Goal: Navigation & Orientation: Find specific page/section

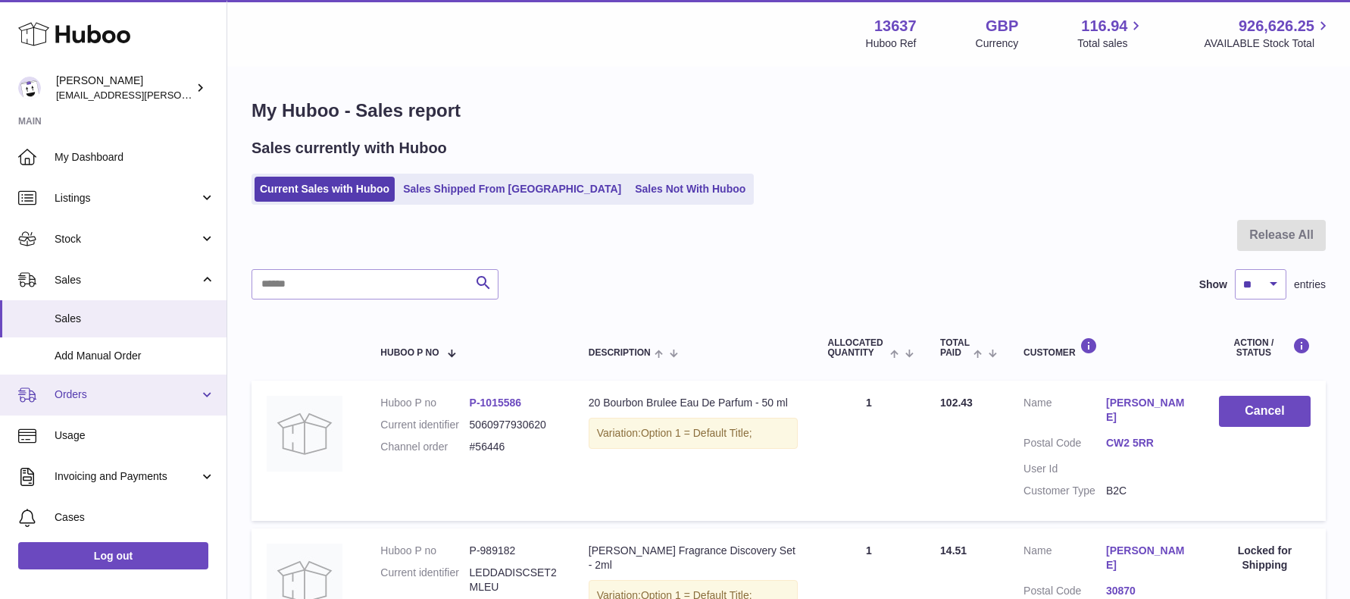
click at [78, 390] on span "Orders" at bounding box center [127, 394] width 145 height 14
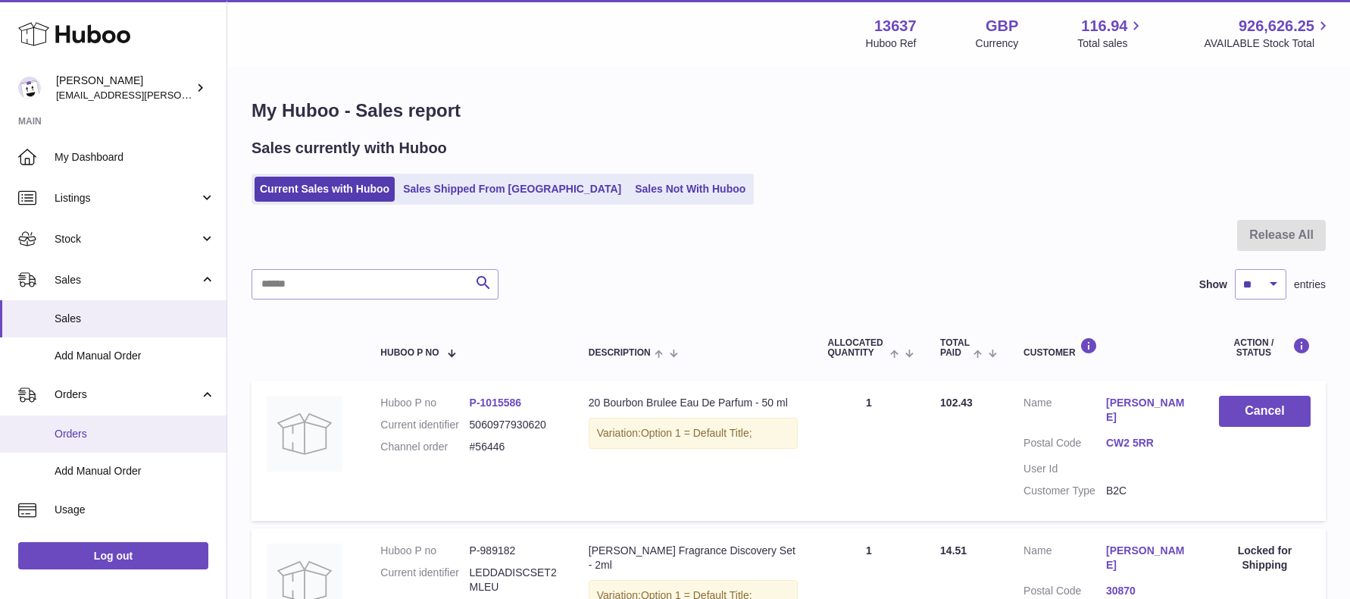
click at [92, 427] on span "Orders" at bounding box center [135, 434] width 161 height 14
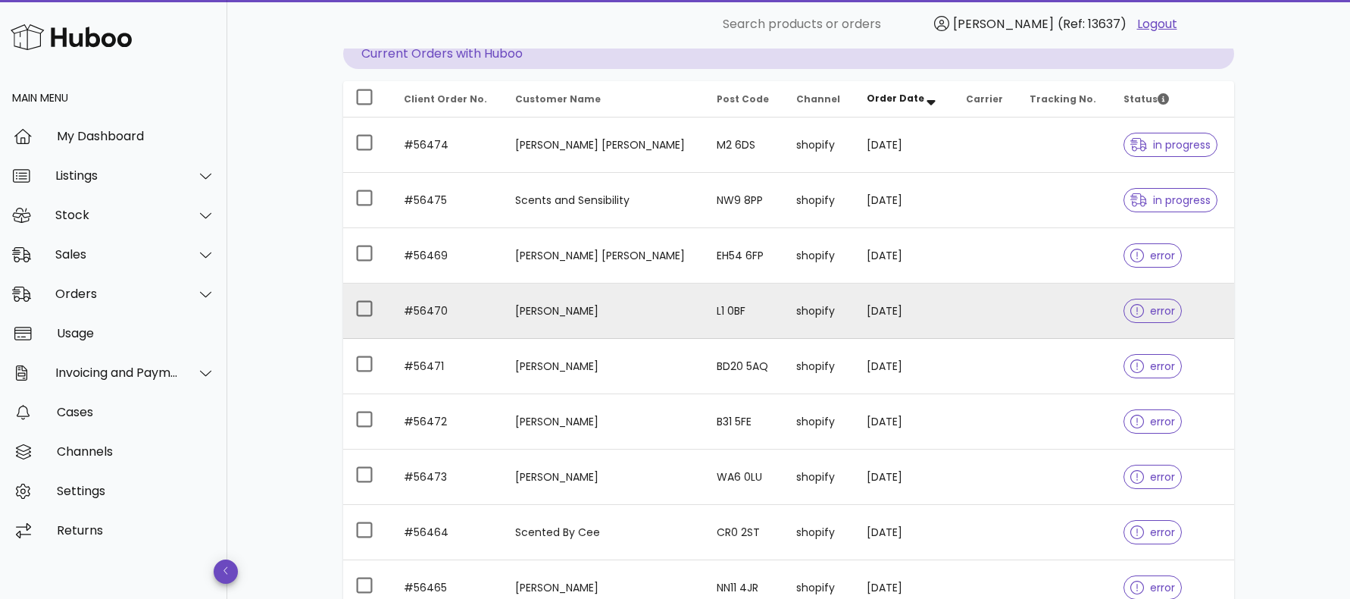
scroll to position [177, 0]
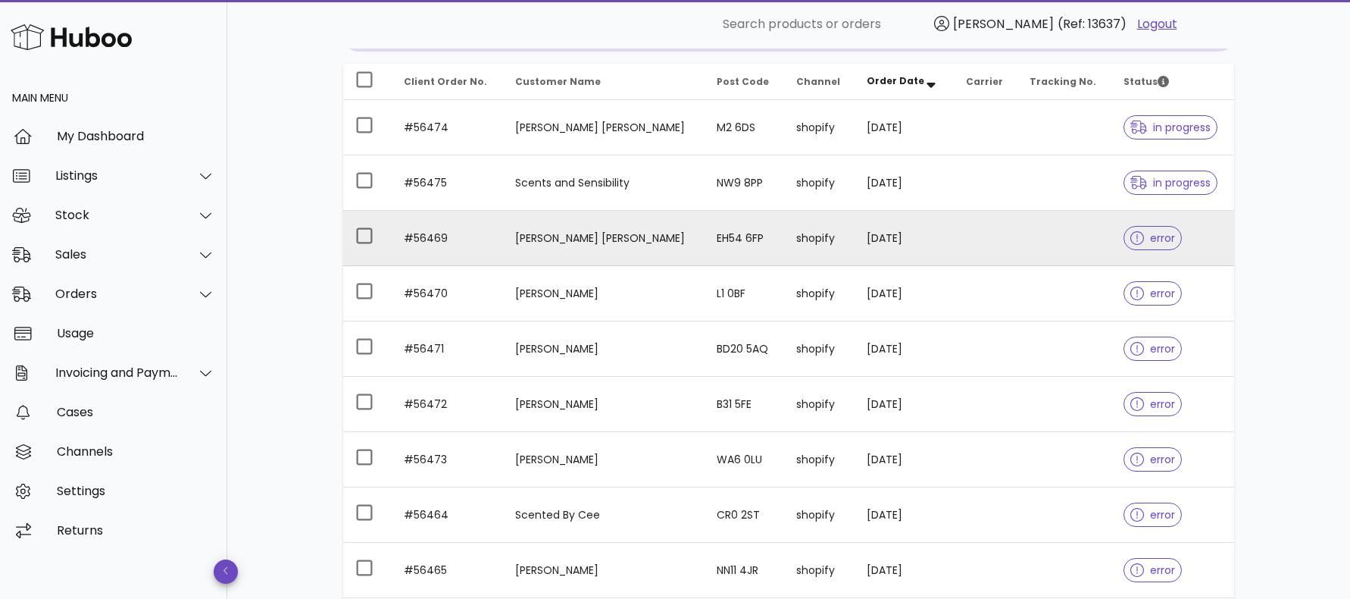
click at [1131, 236] on div at bounding box center [1141, 237] width 20 height 15
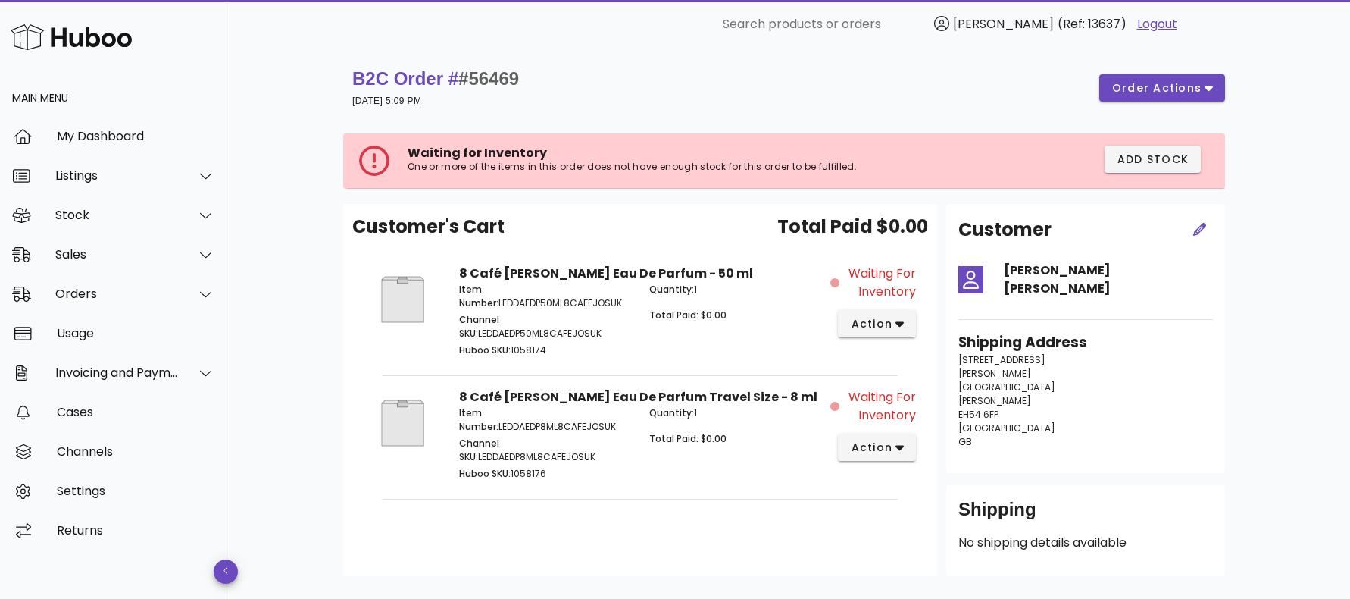
click at [784, 102] on div "B2C Order # #56469 16 September 2025 at 5:09 PM order actions" at bounding box center [788, 88] width 873 height 42
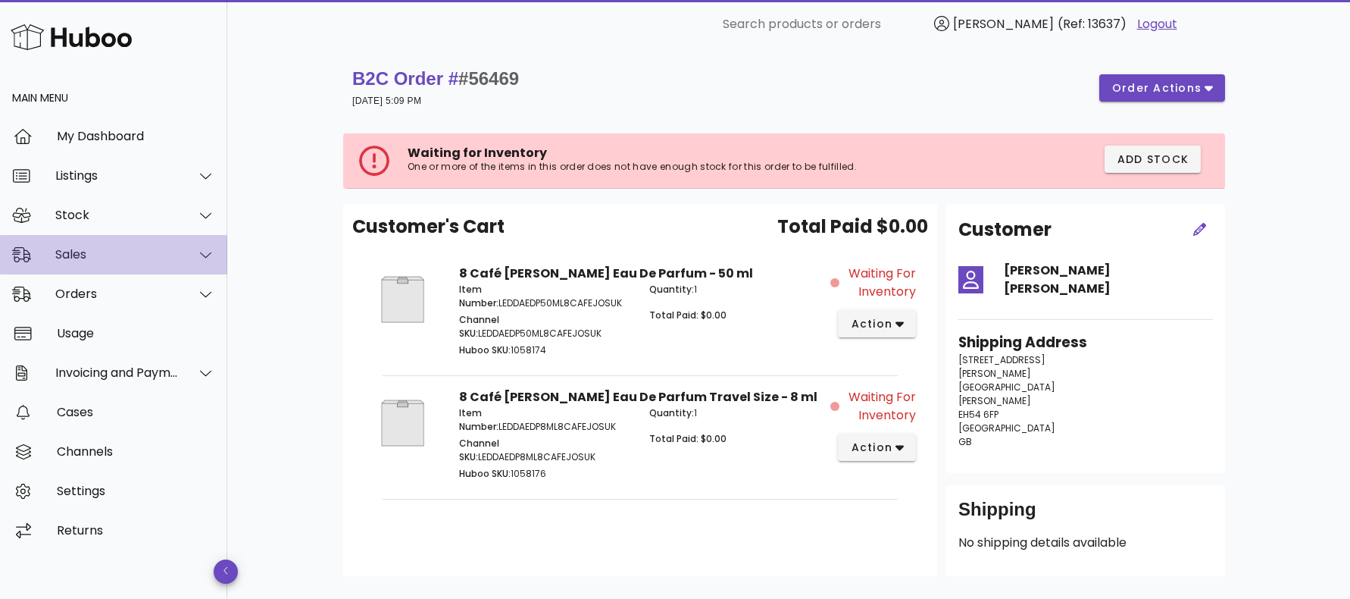
click at [89, 256] on div "Sales" at bounding box center [117, 254] width 124 height 14
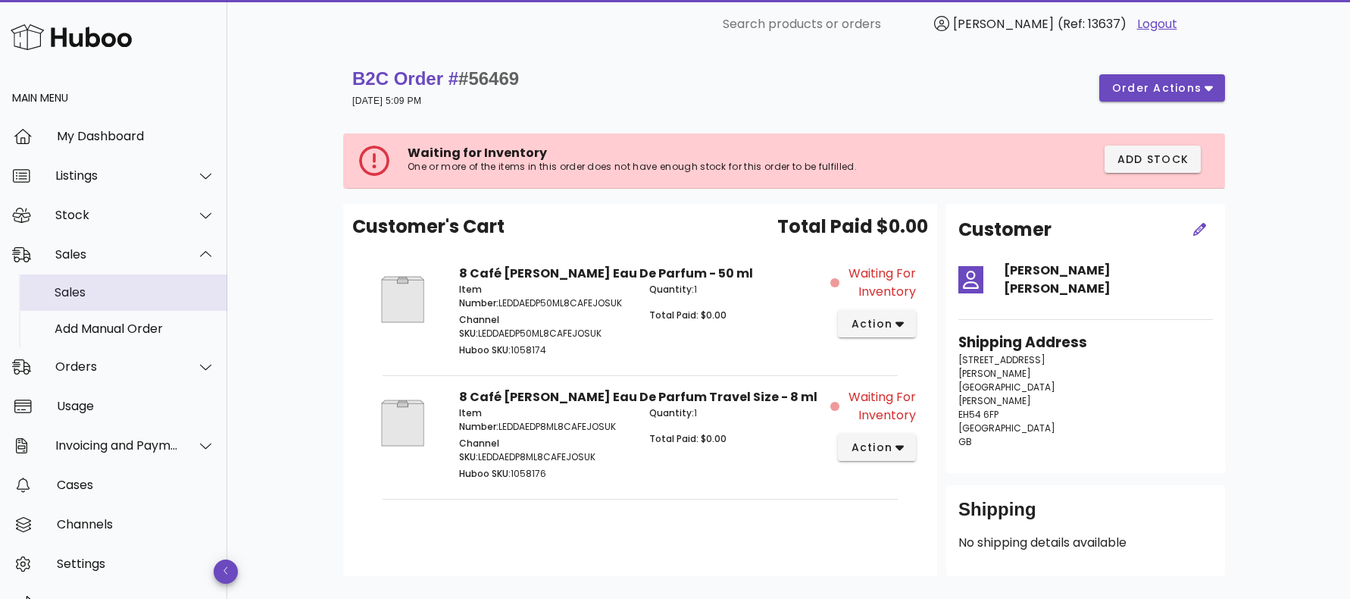
click at [99, 286] on div "Sales" at bounding box center [135, 292] width 161 height 14
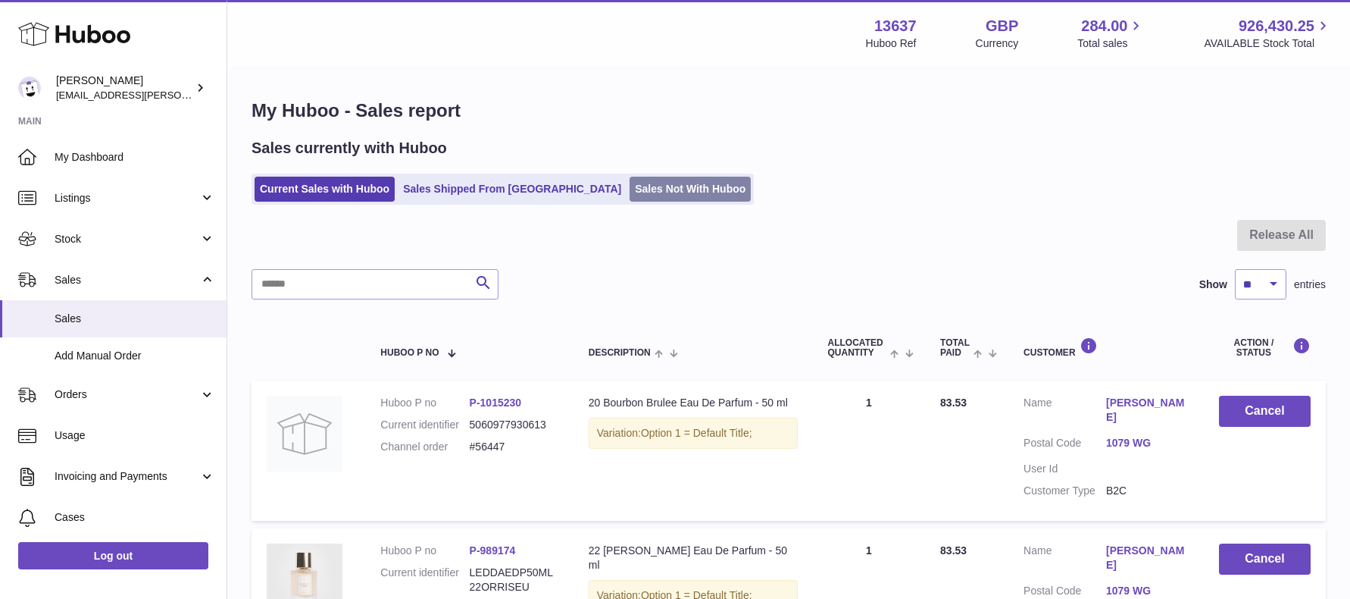
click at [630, 195] on link "Sales Not With Huboo" at bounding box center [690, 189] width 121 height 25
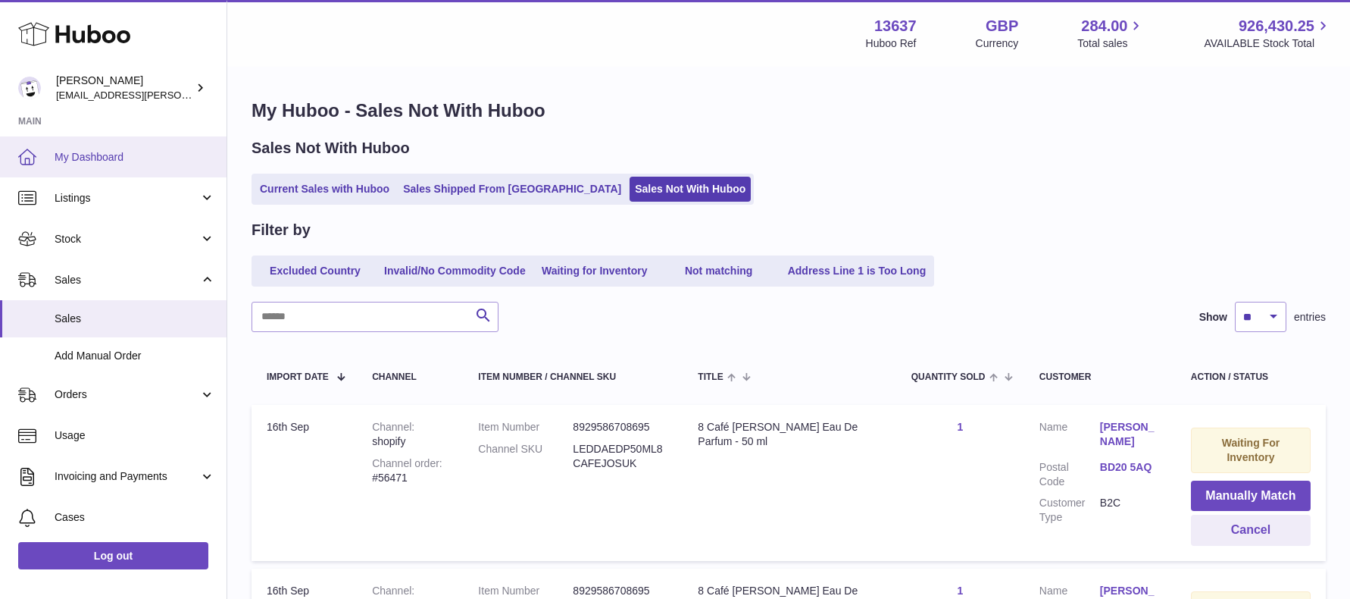
click at [108, 158] on span "My Dashboard" at bounding box center [135, 157] width 161 height 14
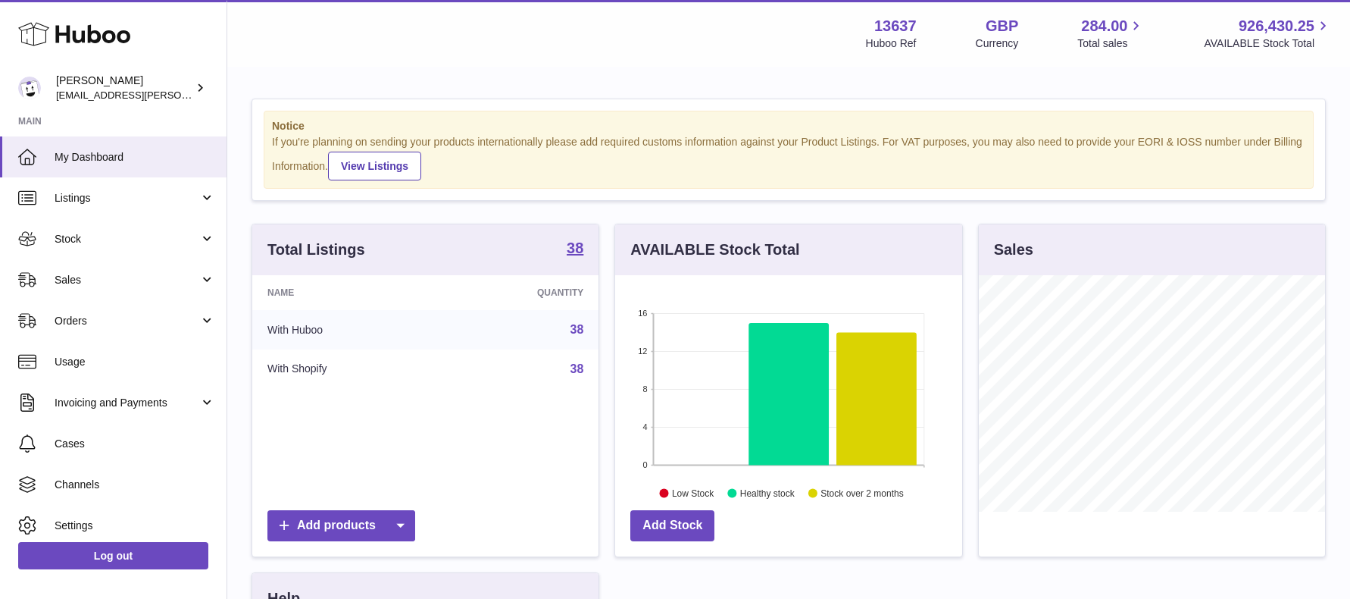
scroll to position [236, 347]
